Goal: Task Accomplishment & Management: Use online tool/utility

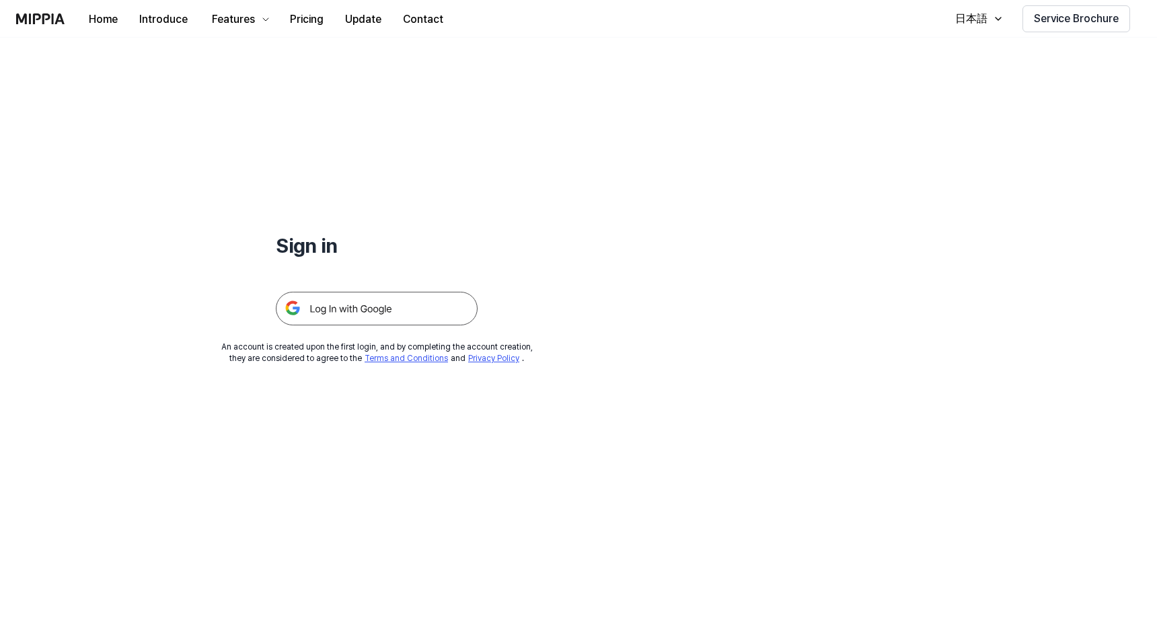
click at [395, 326] on img at bounding box center [377, 309] width 202 height 34
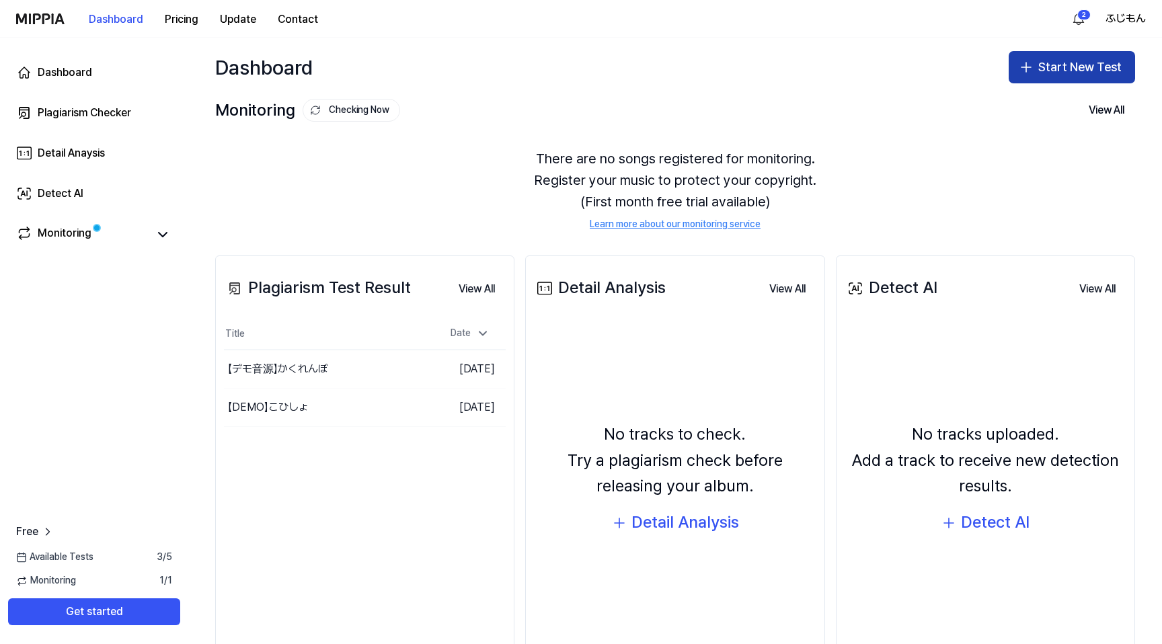
click at [1063, 67] on button "Start New Test" at bounding box center [1072, 67] width 126 height 32
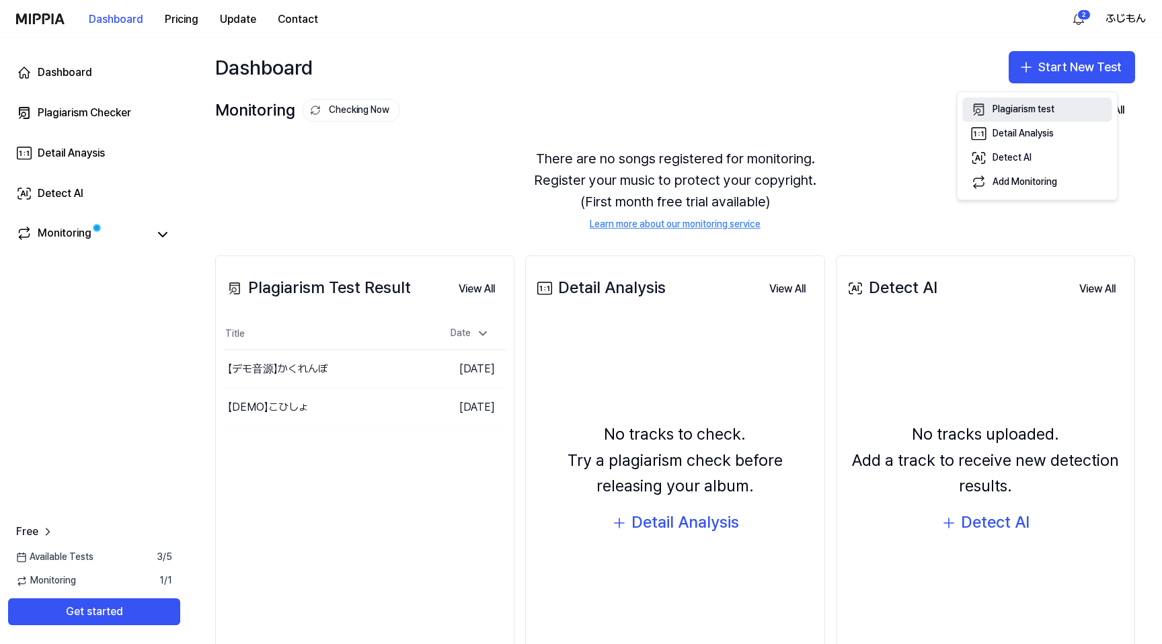
click at [1046, 106] on div "Plagiarism test" at bounding box center [1024, 109] width 62 height 13
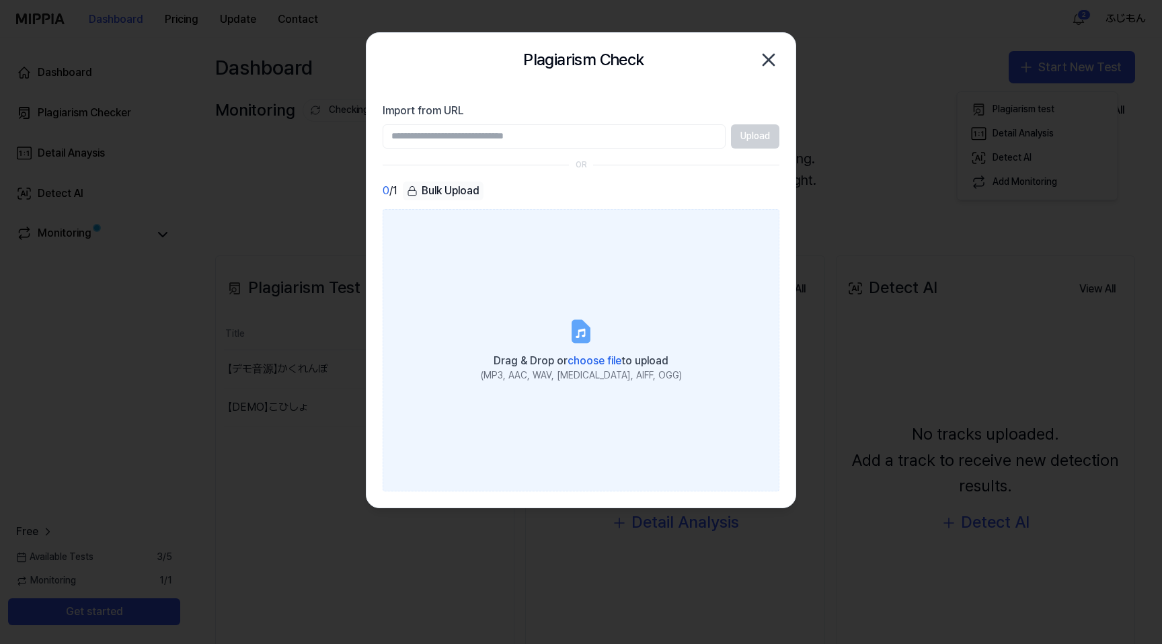
click at [587, 332] on icon at bounding box center [581, 331] width 16 height 21
click at [0, 0] on input "Drag & Drop or choose file to upload (MP3, AAC, WAV, [MEDICAL_DATA], AIFF, OGG)" at bounding box center [0, 0] width 0 height 0
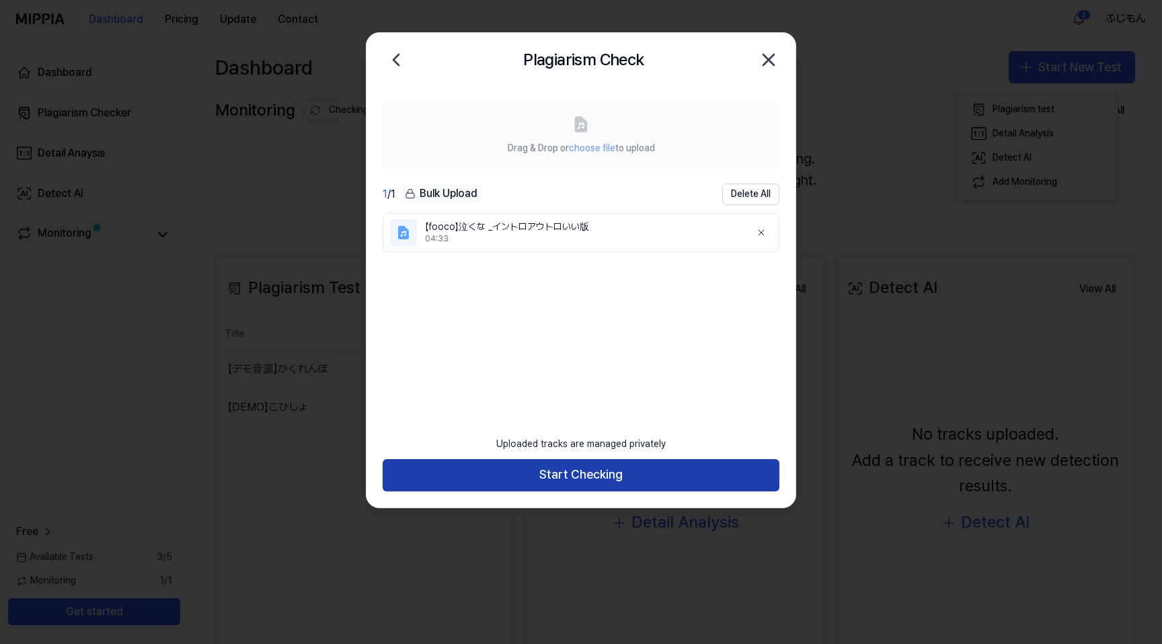
click at [685, 471] on button "Start Checking" at bounding box center [581, 475] width 397 height 32
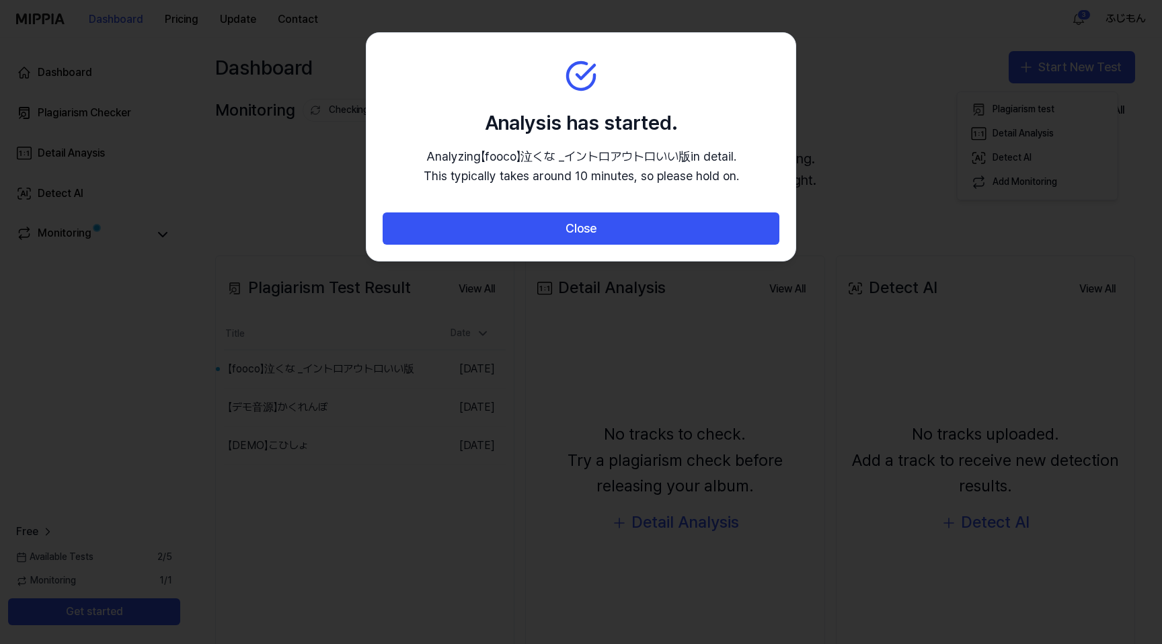
click at [284, 165] on div at bounding box center [581, 322] width 1162 height 644
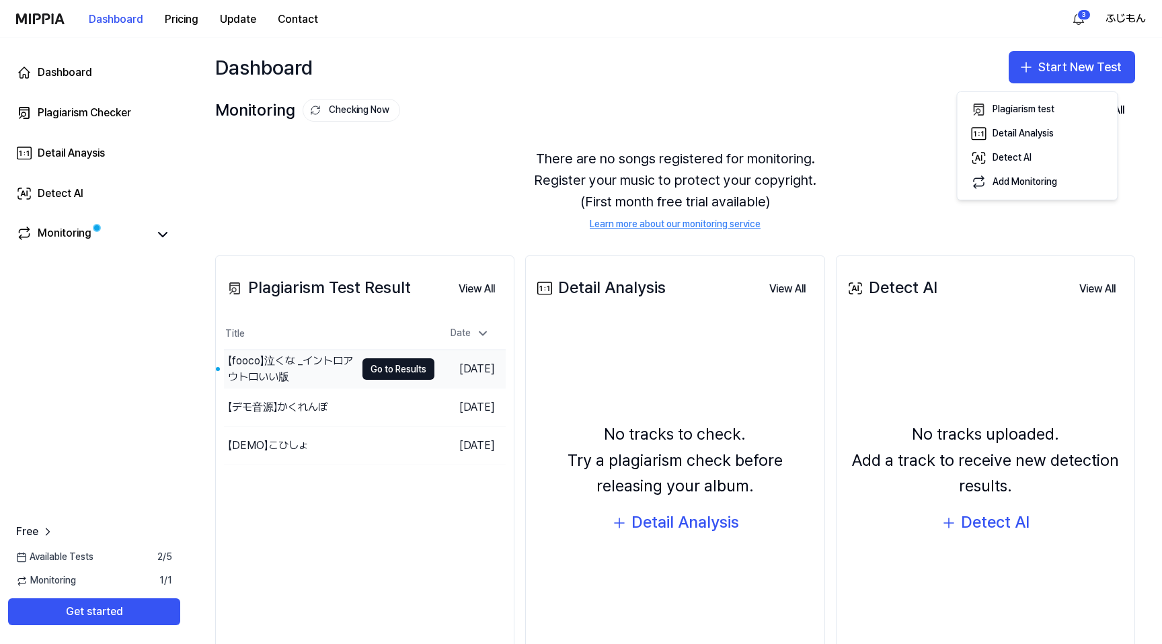
click at [307, 383] on div "【fooco】泣くな _イントロアウトロいい版" at bounding box center [292, 369] width 128 height 32
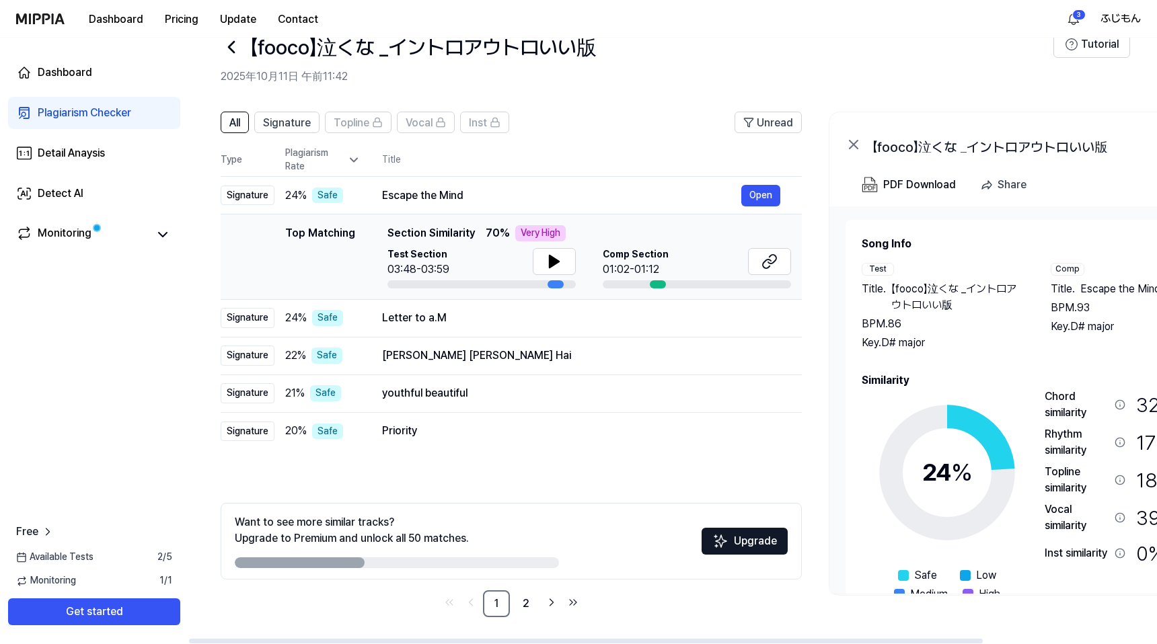
scroll to position [63, 0]
click at [559, 256] on icon at bounding box center [554, 262] width 9 height 12
click at [776, 255] on icon at bounding box center [772, 259] width 8 height 9
click at [577, 317] on div "Letter to a.M" at bounding box center [561, 318] width 359 height 16
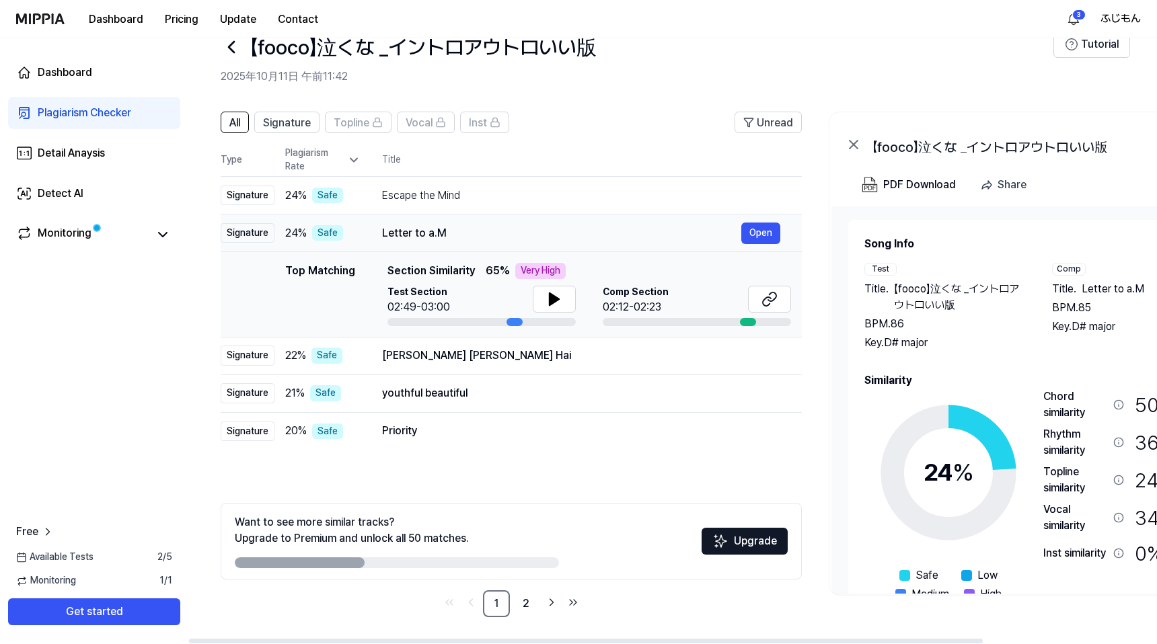
click at [599, 225] on div "Letter to a.M" at bounding box center [561, 233] width 359 height 16
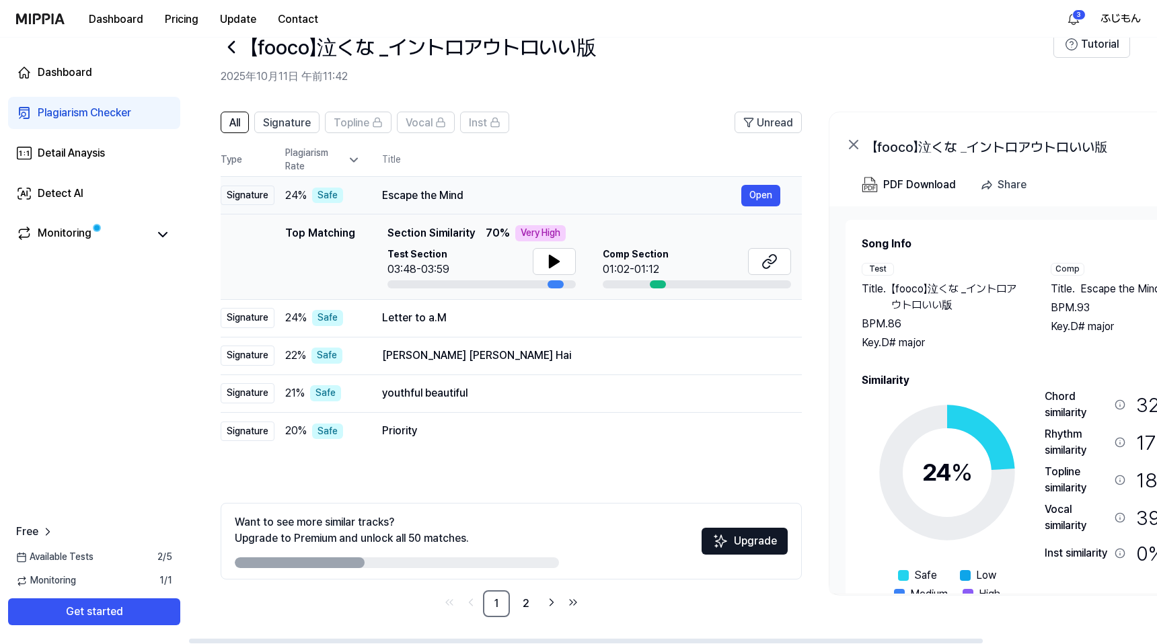
click at [598, 188] on div "Escape the Mind" at bounding box center [561, 196] width 359 height 16
click at [539, 188] on div "Escape the Mind" at bounding box center [561, 196] width 359 height 16
click at [562, 255] on icon at bounding box center [554, 262] width 16 height 16
click at [558, 256] on icon at bounding box center [557, 261] width 3 height 11
click at [564, 310] on div "Letter to a.M" at bounding box center [561, 318] width 359 height 16
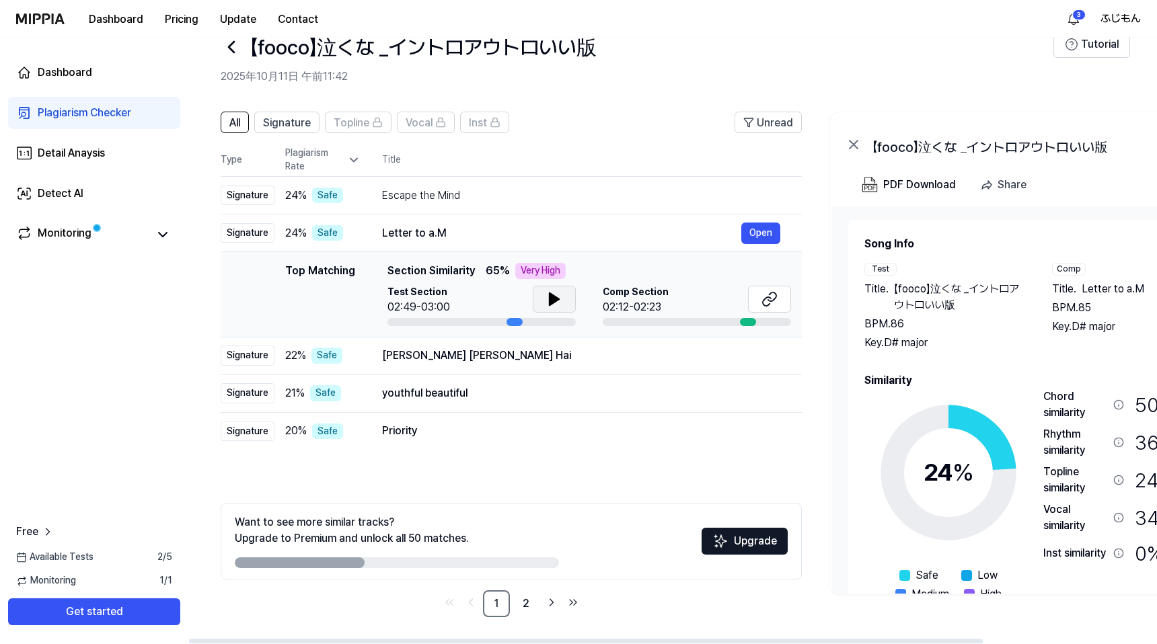
click at [559, 293] on icon at bounding box center [554, 299] width 9 height 12
click at [553, 294] on icon at bounding box center [551, 299] width 3 height 11
click at [778, 293] on icon at bounding box center [769, 299] width 16 height 16
click at [583, 355] on div "[PERSON_NAME] [PERSON_NAME] Hai" at bounding box center [561, 356] width 359 height 16
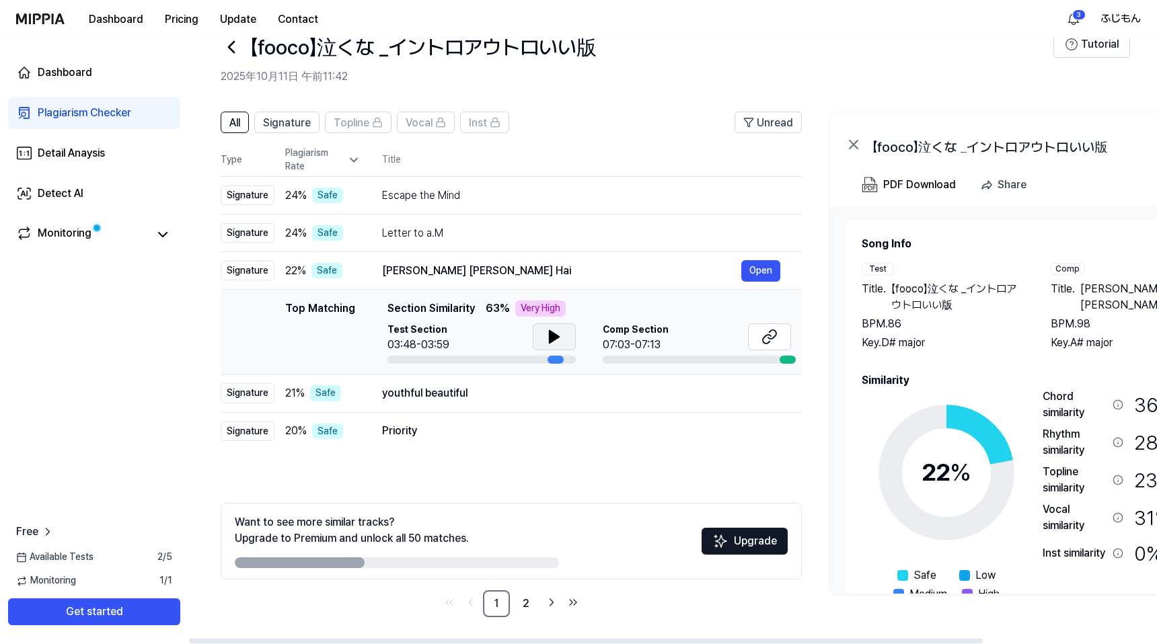
click at [562, 332] on icon at bounding box center [554, 337] width 16 height 16
click at [771, 335] on icon at bounding box center [767, 339] width 8 height 9
click at [551, 388] on div "youthful beautiful" at bounding box center [561, 393] width 359 height 16
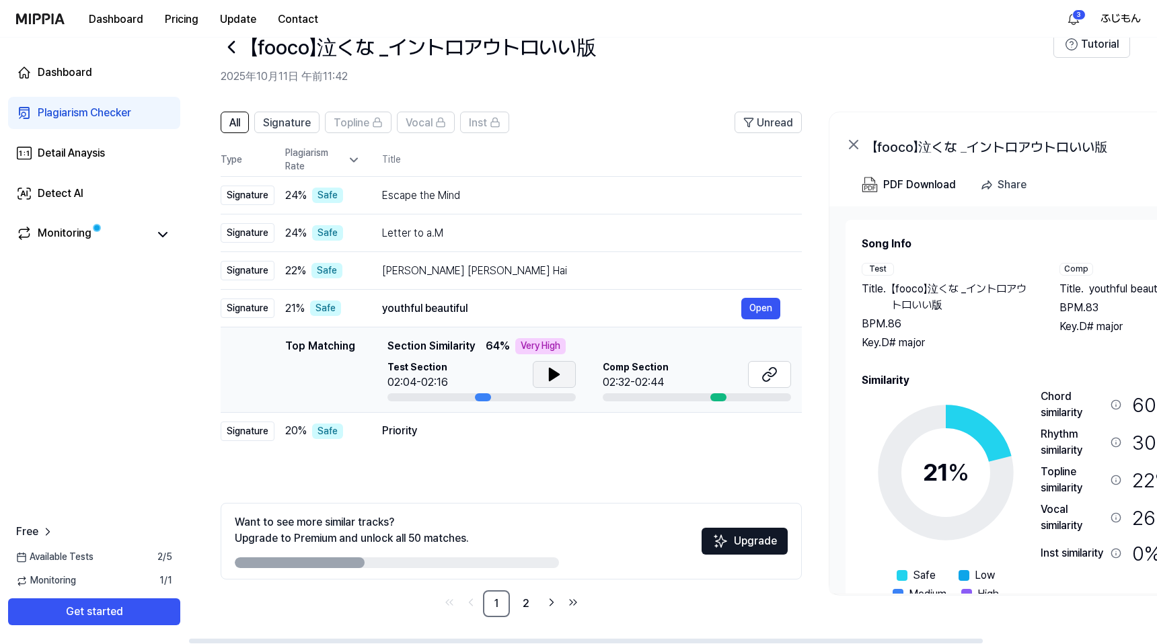
click at [559, 369] on icon at bounding box center [554, 375] width 9 height 12
click at [562, 369] on icon at bounding box center [554, 375] width 16 height 16
click at [776, 368] on icon at bounding box center [772, 372] width 8 height 9
click at [483, 426] on div "Priority" at bounding box center [561, 431] width 359 height 16
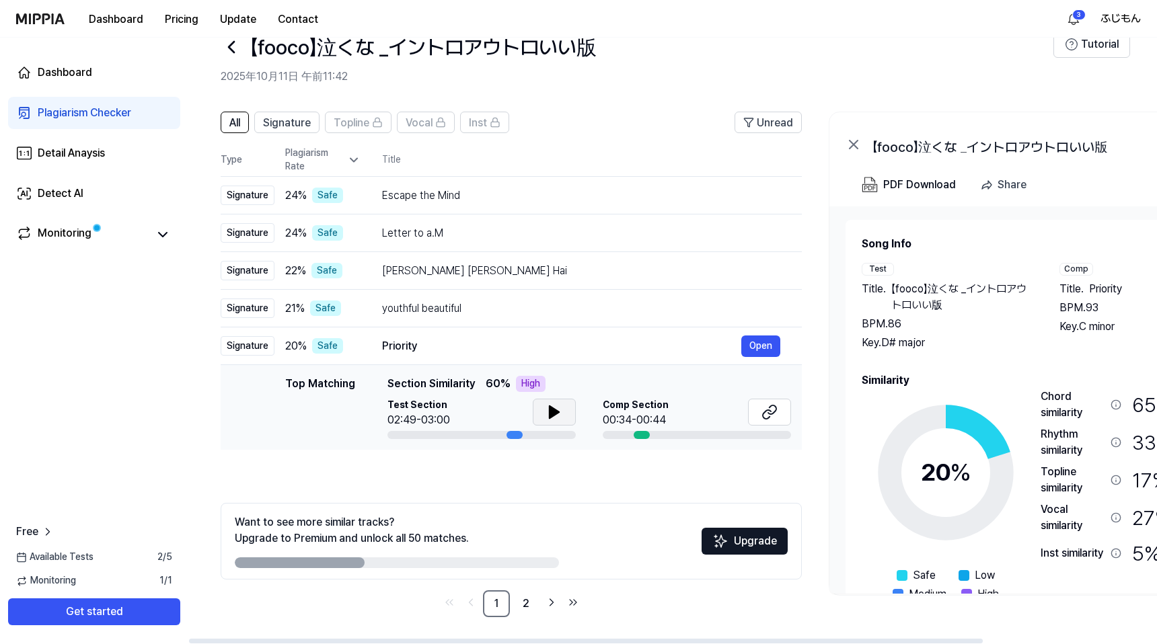
click at [559, 410] on icon at bounding box center [554, 412] width 9 height 12
click at [558, 410] on icon at bounding box center [557, 412] width 3 height 11
click at [791, 410] on button at bounding box center [769, 412] width 43 height 27
click at [539, 611] on link "2" at bounding box center [526, 604] width 27 height 27
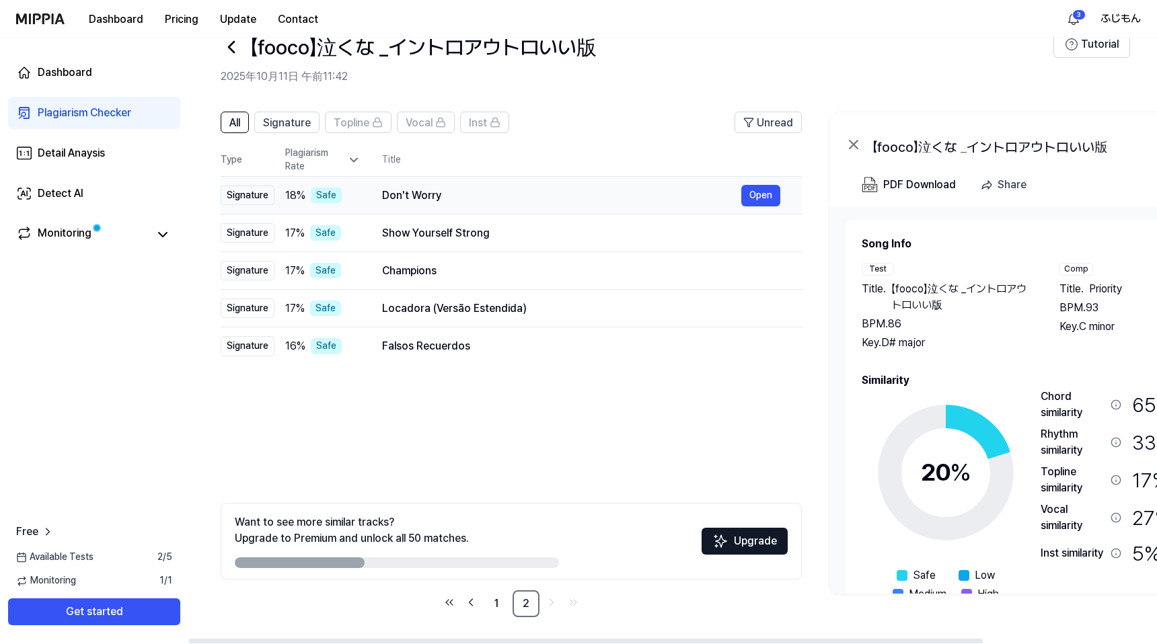
click at [580, 188] on div "Don't Worry" at bounding box center [561, 196] width 359 height 16
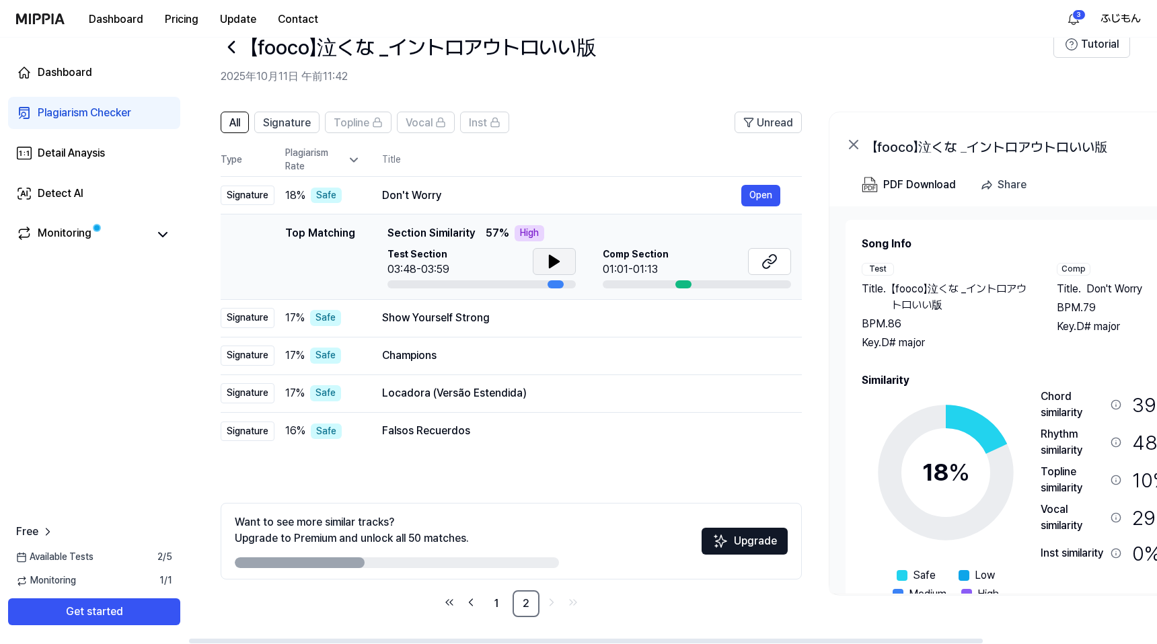
click at [576, 251] on button at bounding box center [554, 261] width 43 height 27
click at [776, 255] on icon at bounding box center [772, 259] width 8 height 9
click at [623, 358] on div "Champions" at bounding box center [561, 356] width 359 height 16
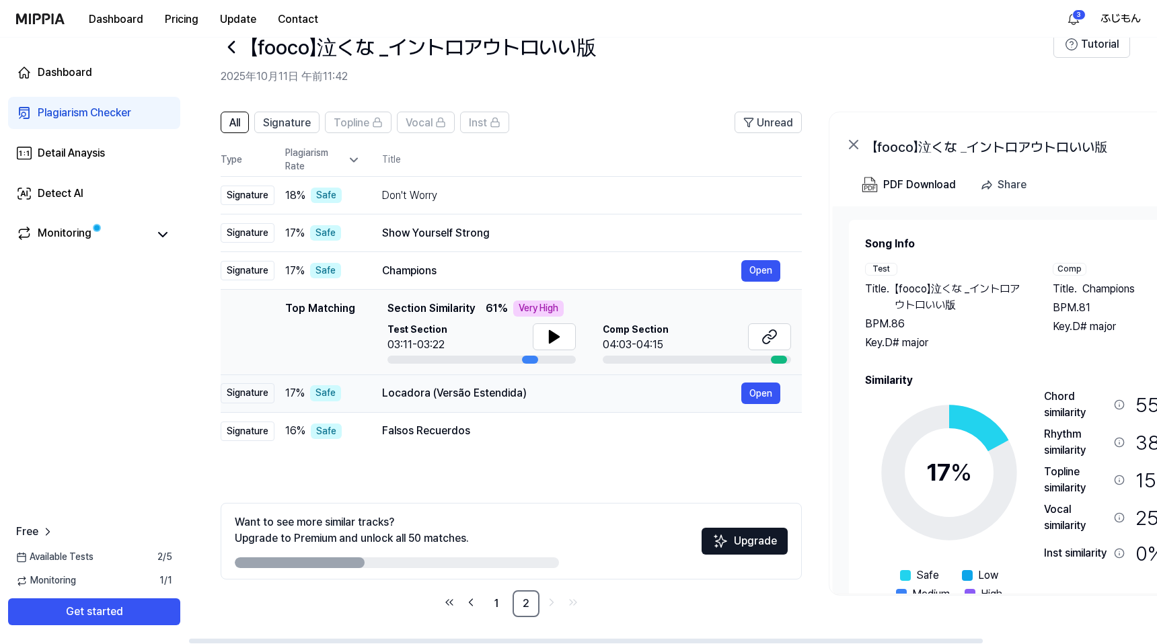
click at [626, 391] on div "Locadora (Versão Estendida)" at bounding box center [561, 393] width 359 height 16
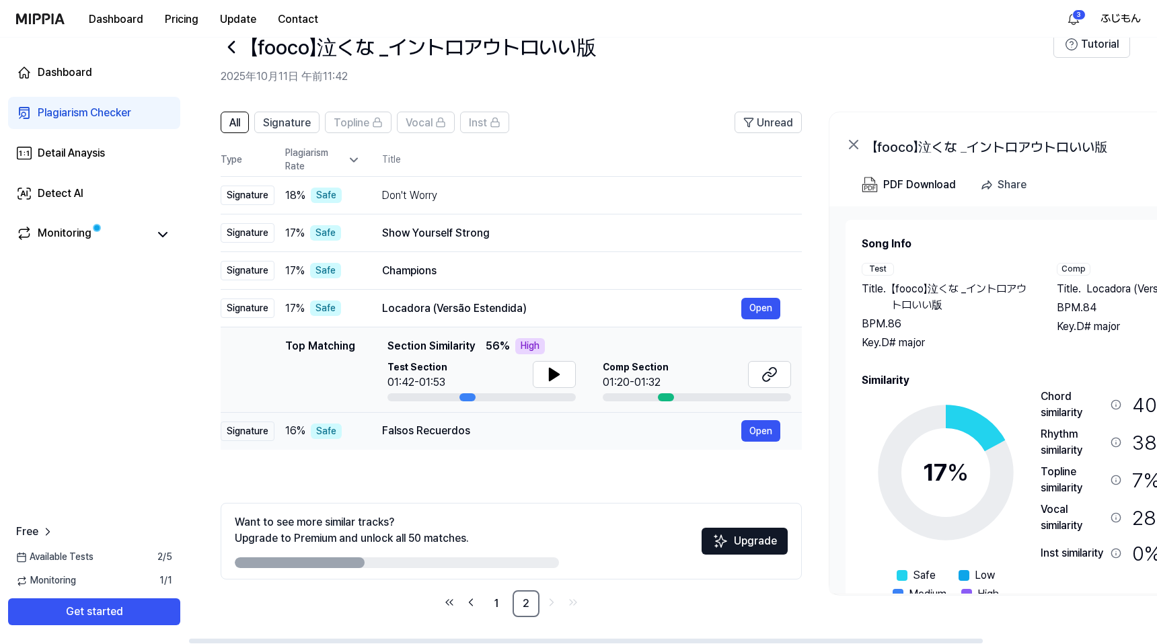
click at [626, 431] on div "Falsos Recuerdos" at bounding box center [561, 431] width 359 height 16
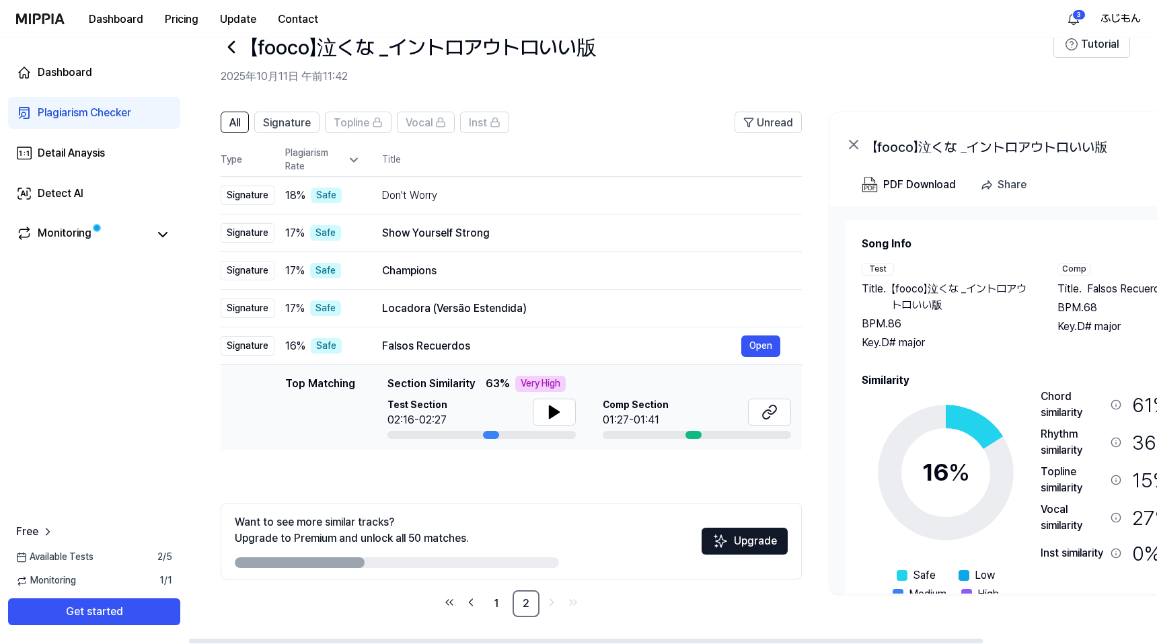
click at [599, 394] on div "Top Matching Section Similarity 63 % Very High Test Section 02:16-02:27 Comp Se…" at bounding box center [589, 407] width 404 height 63
click at [562, 405] on icon at bounding box center [554, 412] width 16 height 16
click at [558, 407] on icon at bounding box center [557, 412] width 3 height 11
click at [776, 412] on icon at bounding box center [772, 410] width 8 height 9
